Goal: Task Accomplishment & Management: Manage account settings

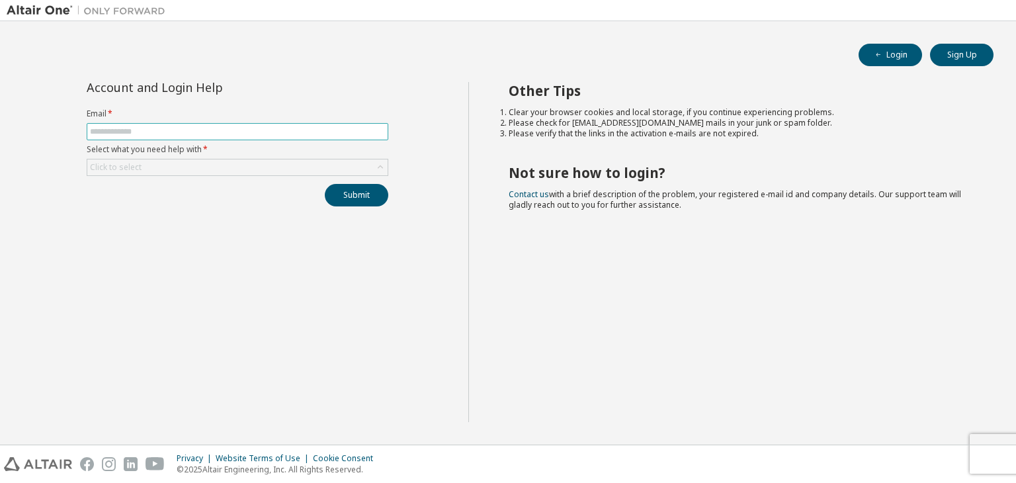
click at [251, 133] on input "text" at bounding box center [237, 131] width 295 height 11
type input "**********"
click at [257, 169] on div "Click to select" at bounding box center [237, 167] width 300 height 16
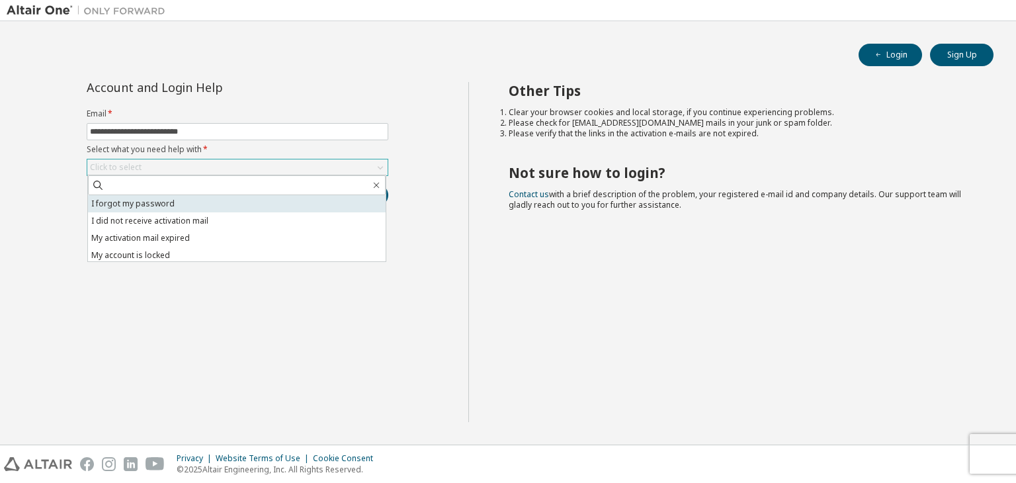
click at [203, 198] on li "I forgot my password" at bounding box center [237, 203] width 298 height 17
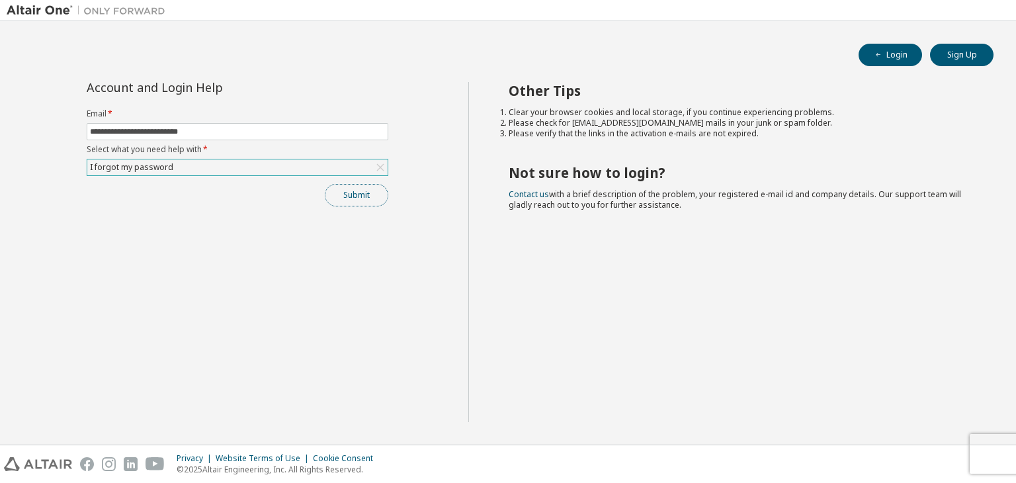
click at [343, 192] on button "Submit" at bounding box center [356, 195] width 63 height 22
click at [352, 199] on button "Submit" at bounding box center [356, 195] width 63 height 22
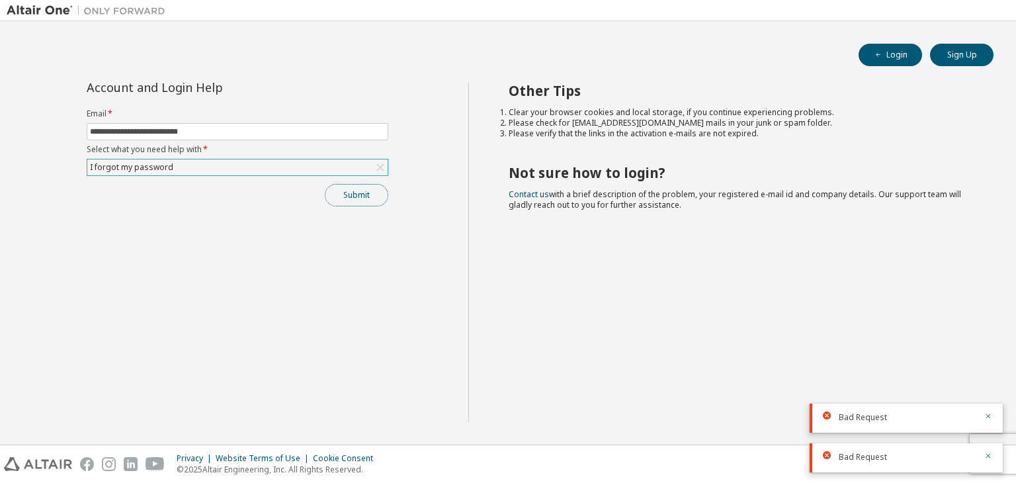
click at [377, 198] on button "Submit" at bounding box center [356, 195] width 63 height 22
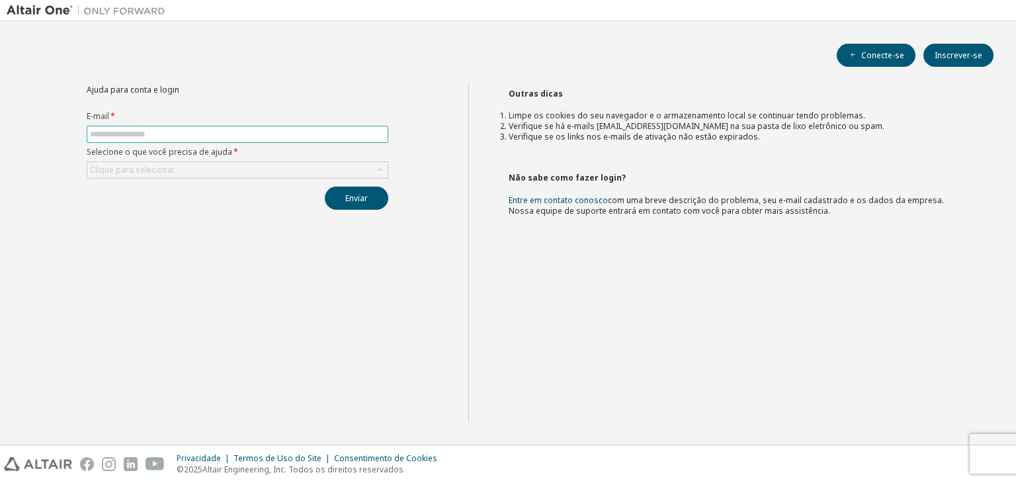
click at [283, 126] on span at bounding box center [238, 134] width 302 height 17
click at [285, 132] on input "text" at bounding box center [237, 134] width 295 height 11
type input "**********"
click at [212, 178] on div "**********" at bounding box center [237, 146] width 317 height 127
click at [208, 171] on div "Clique para selecionar" at bounding box center [237, 170] width 300 height 16
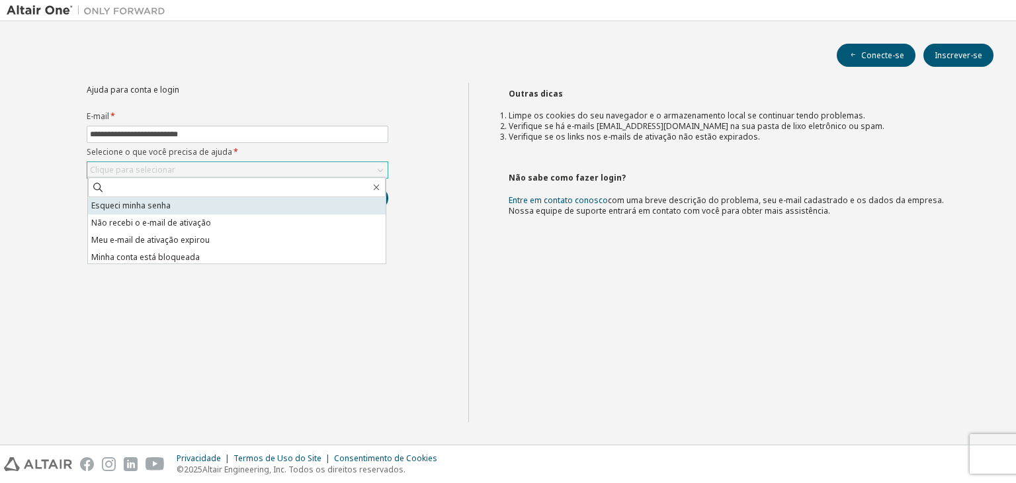
click at [183, 205] on li "Esqueci minha senha" at bounding box center [237, 205] width 298 height 17
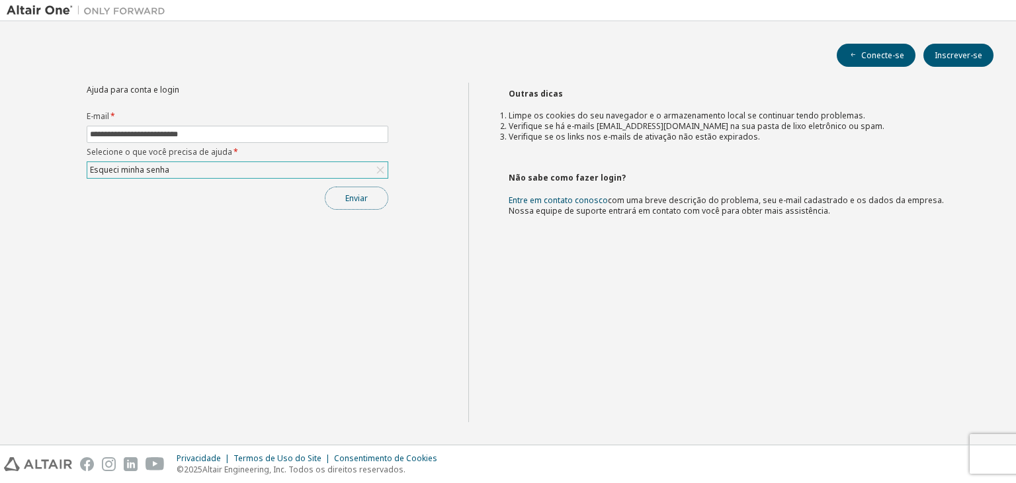
click at [384, 198] on button "Enviar" at bounding box center [356, 197] width 63 height 23
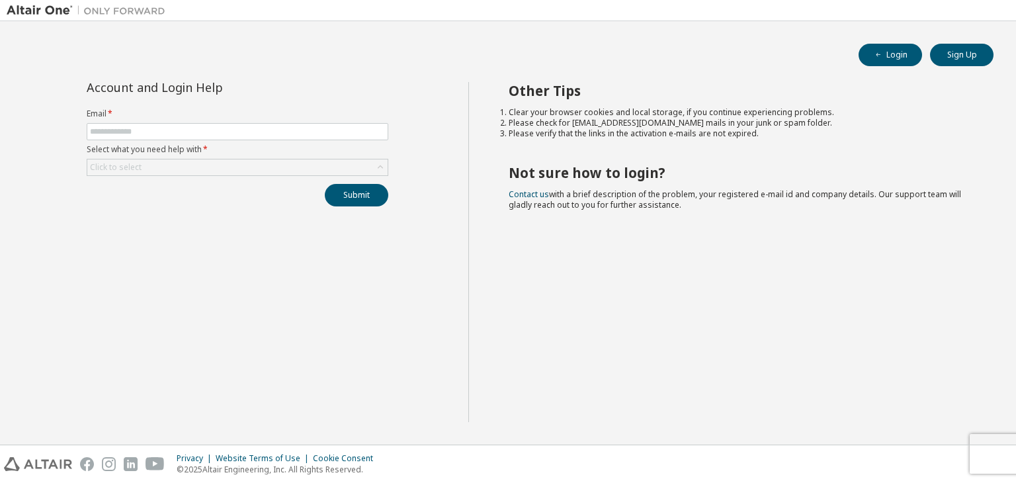
click at [812, 133] on li "Please verify that the links in the activation e-mails are not expired." at bounding box center [740, 133] width 462 height 11
click at [239, 143] on form "Email * Select what you need help with * Click to select" at bounding box center [238, 141] width 302 height 67
click at [233, 133] on input "text" at bounding box center [237, 131] width 295 height 11
type input "**********"
click at [222, 169] on div "Click to select" at bounding box center [237, 167] width 300 height 16
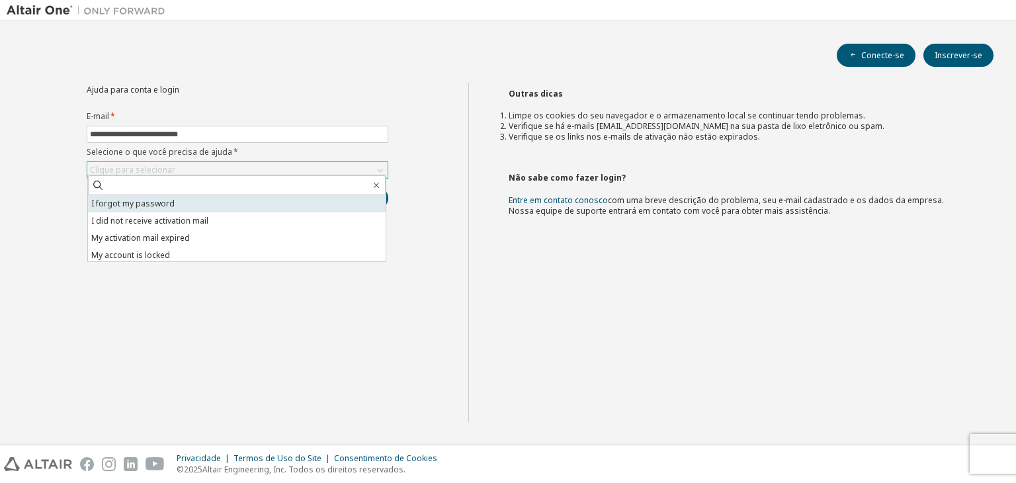
click at [163, 207] on li "I forgot my password" at bounding box center [237, 203] width 298 height 17
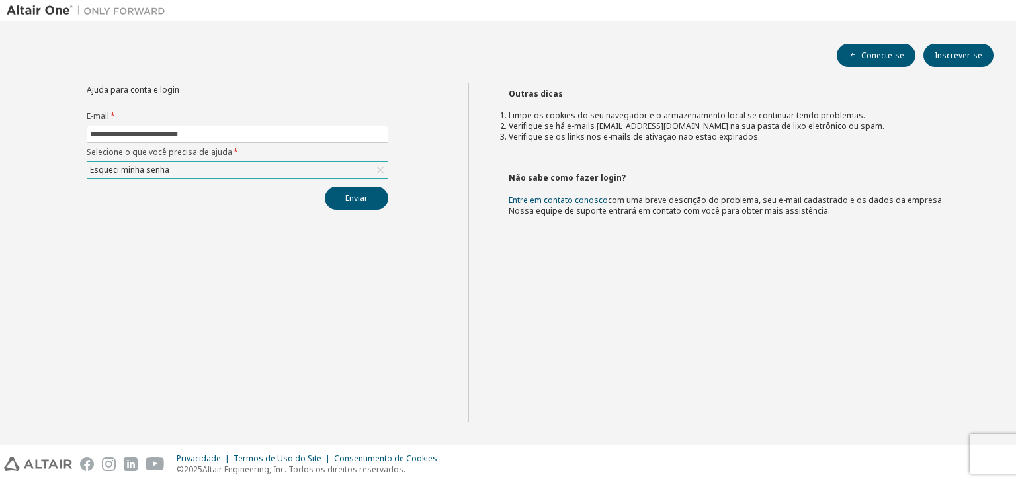
click at [206, 165] on div "Esqueci minha senha" at bounding box center [237, 170] width 300 height 16
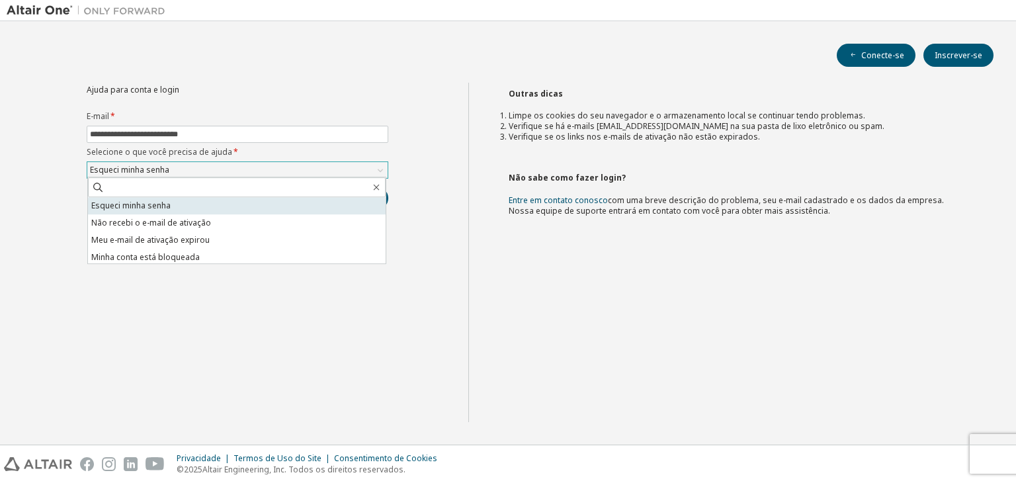
click at [179, 202] on li "Esqueci minha senha" at bounding box center [237, 205] width 298 height 17
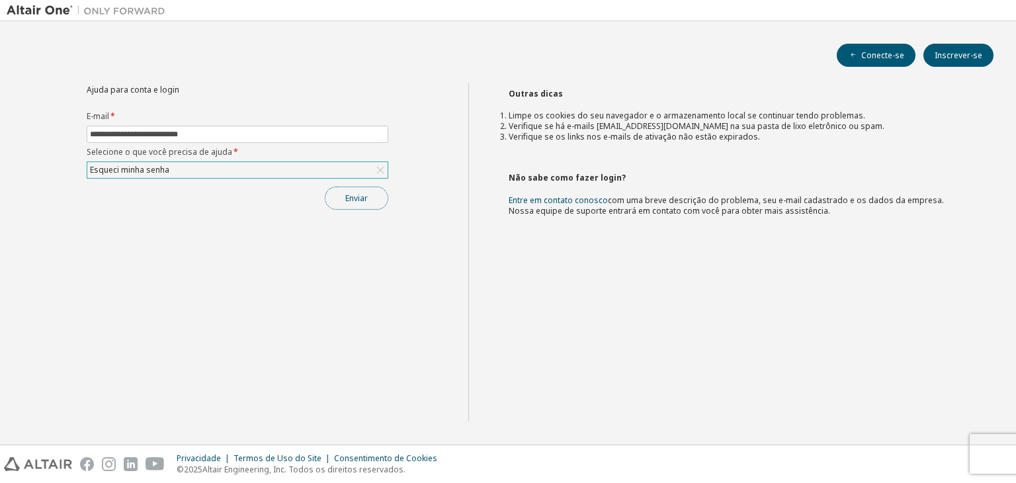
click at [350, 205] on button "Enviar" at bounding box center [356, 197] width 63 height 23
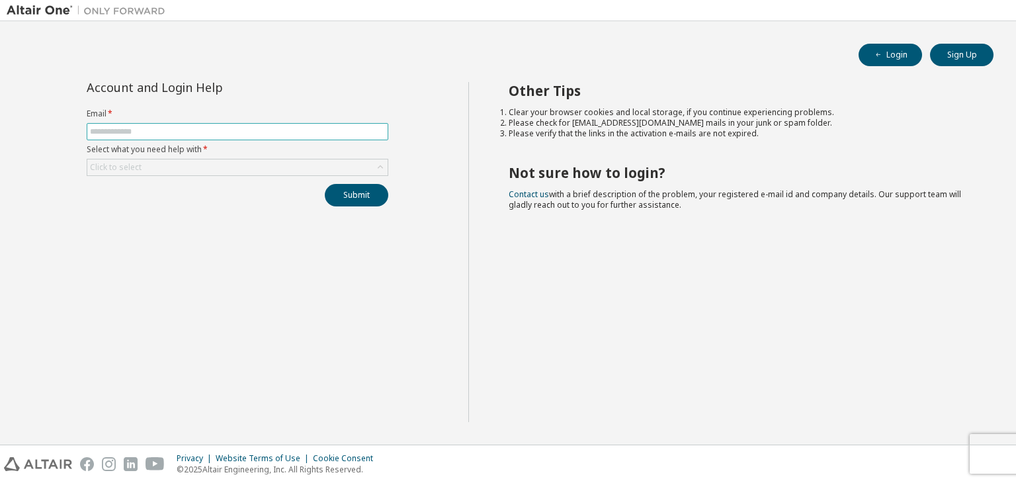
click at [193, 126] on input "text" at bounding box center [237, 131] width 295 height 11
click at [175, 170] on div "Click to select" at bounding box center [237, 167] width 300 height 16
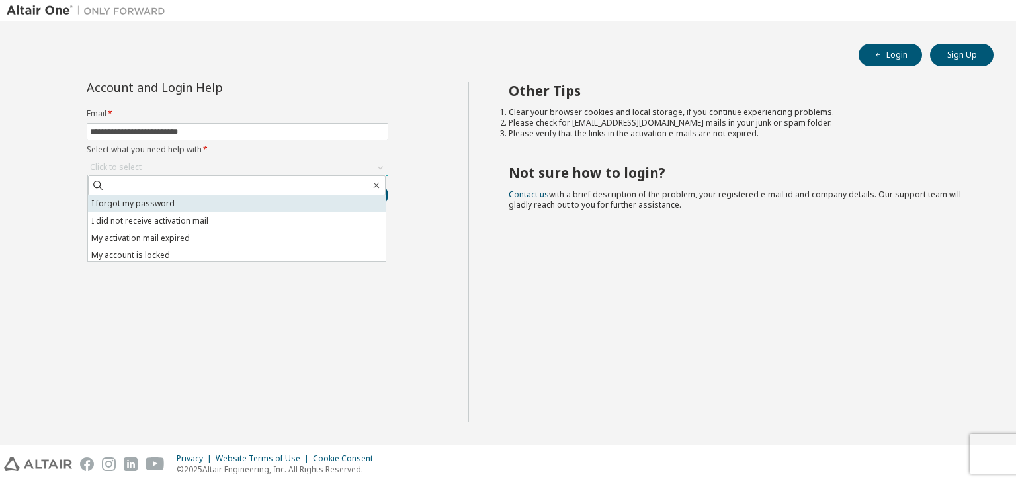
click at [156, 206] on li "I forgot my password" at bounding box center [237, 203] width 298 height 17
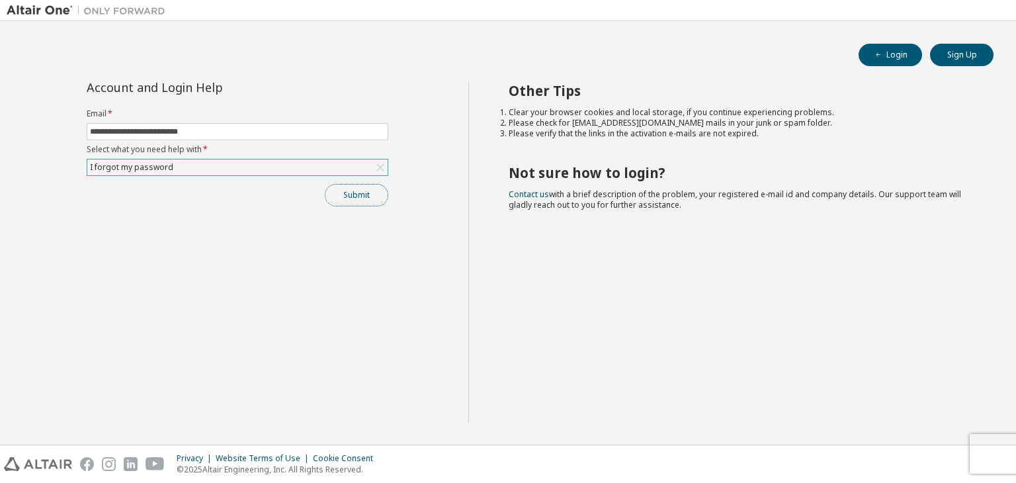
click at [365, 192] on button "Submit" at bounding box center [356, 195] width 63 height 22
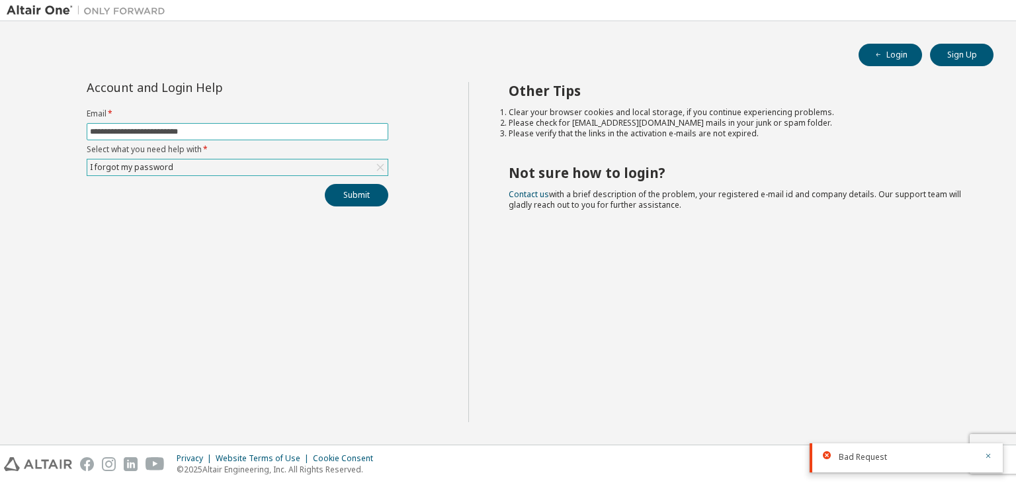
click at [191, 130] on input "**********" at bounding box center [237, 131] width 295 height 11
type input "*"
type input "**********"
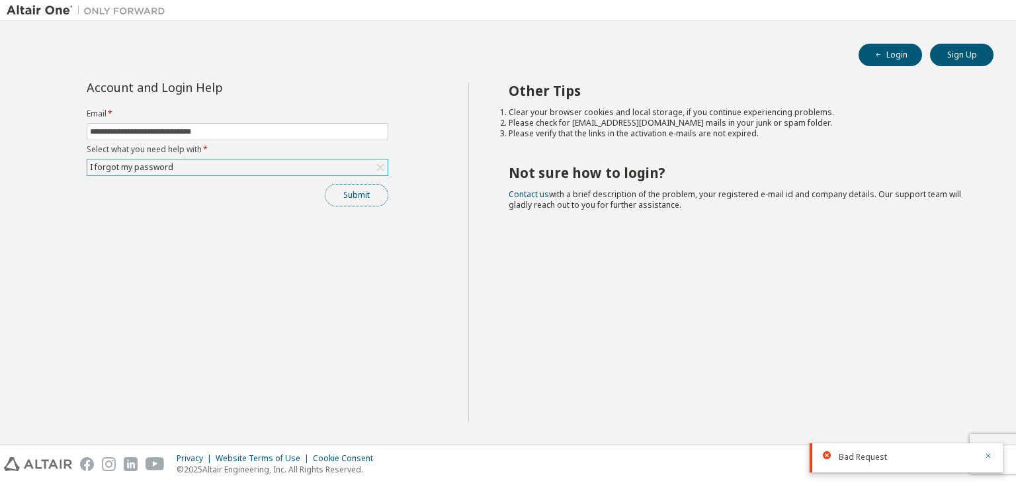
click at [339, 190] on button "Submit" at bounding box center [356, 195] width 63 height 22
click at [894, 59] on button "Login" at bounding box center [889, 55] width 63 height 22
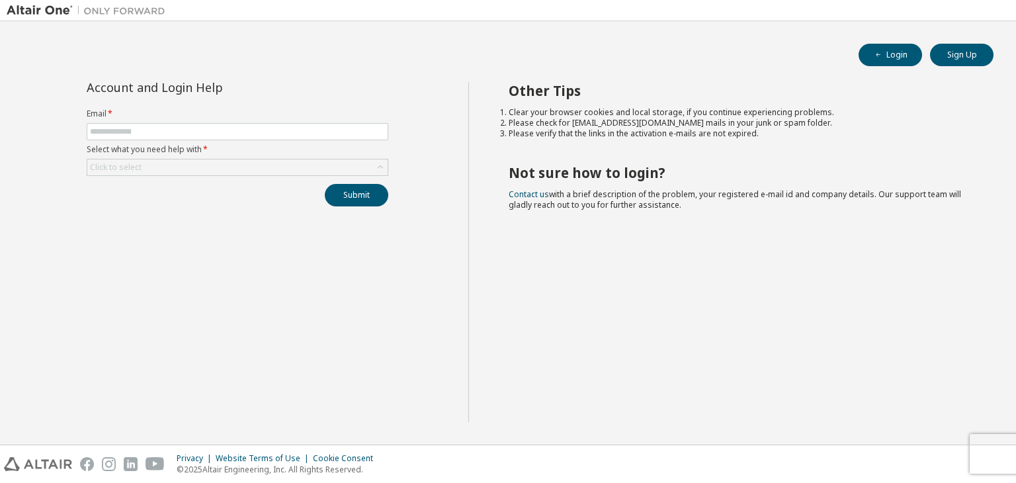
click at [885, 43] on div "Login Sign Up Account and Login Help Email * Select what you need help with * C…" at bounding box center [508, 233] width 1003 height 410
click at [884, 46] on button "Login" at bounding box center [889, 55] width 63 height 22
click at [208, 135] on input "text" at bounding box center [237, 131] width 295 height 11
type input "****"
click at [885, 49] on button "Login" at bounding box center [889, 55] width 63 height 22
